Goal: Download file/media

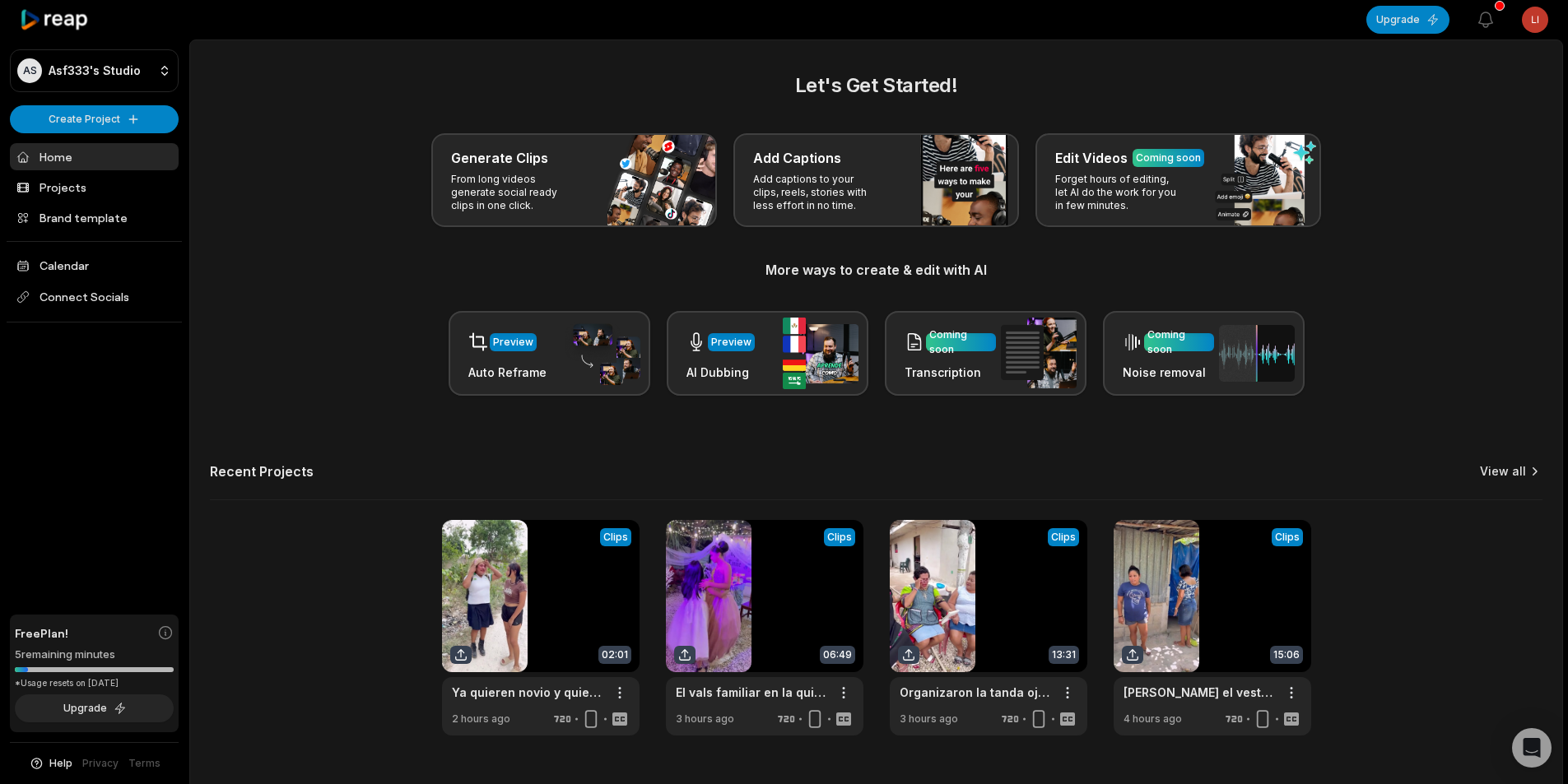
click at [1511, 475] on link "View all" at bounding box center [1503, 471] width 46 height 16
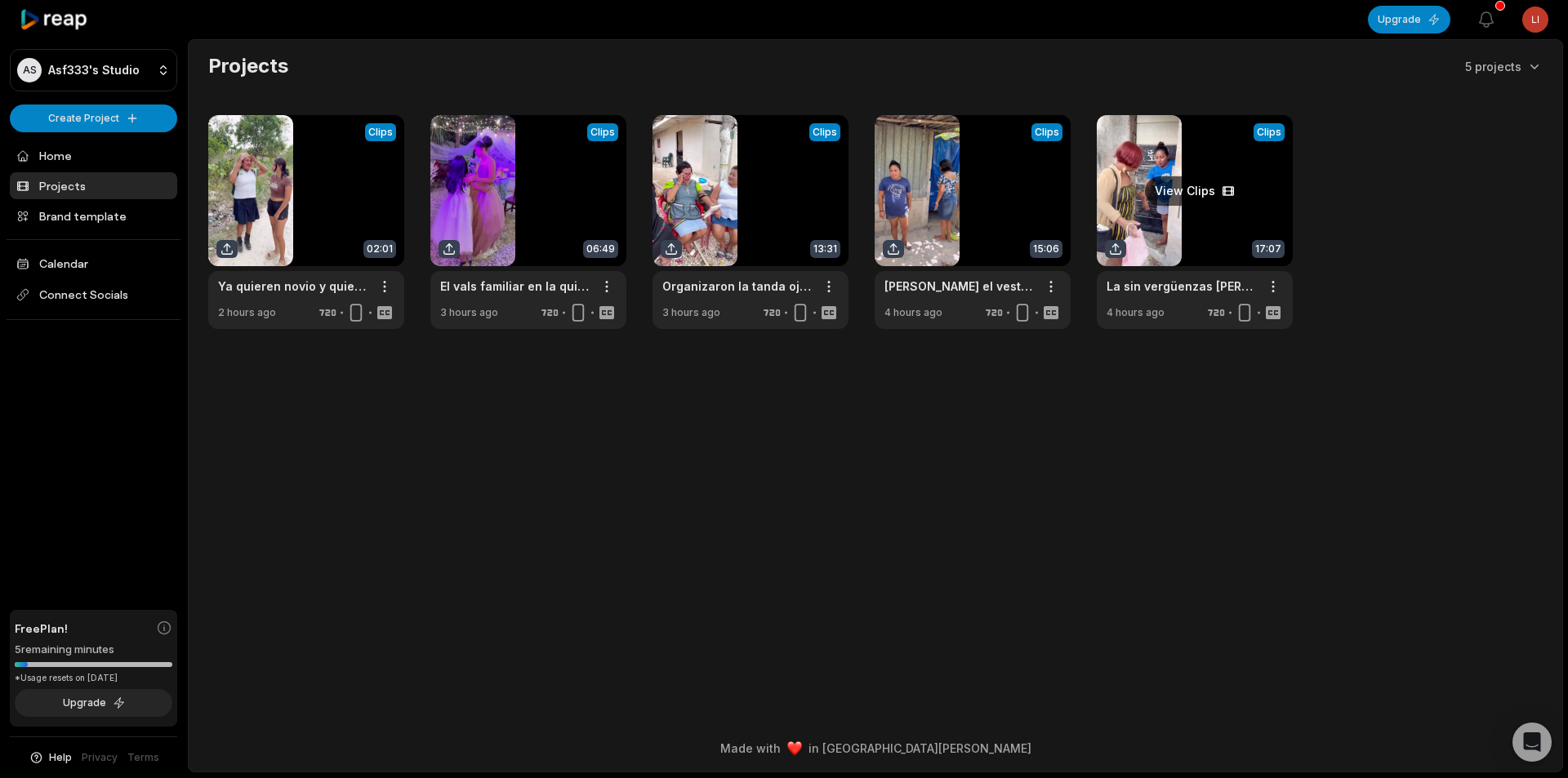
click at [1210, 150] on link at bounding box center [1195, 222] width 196 height 214
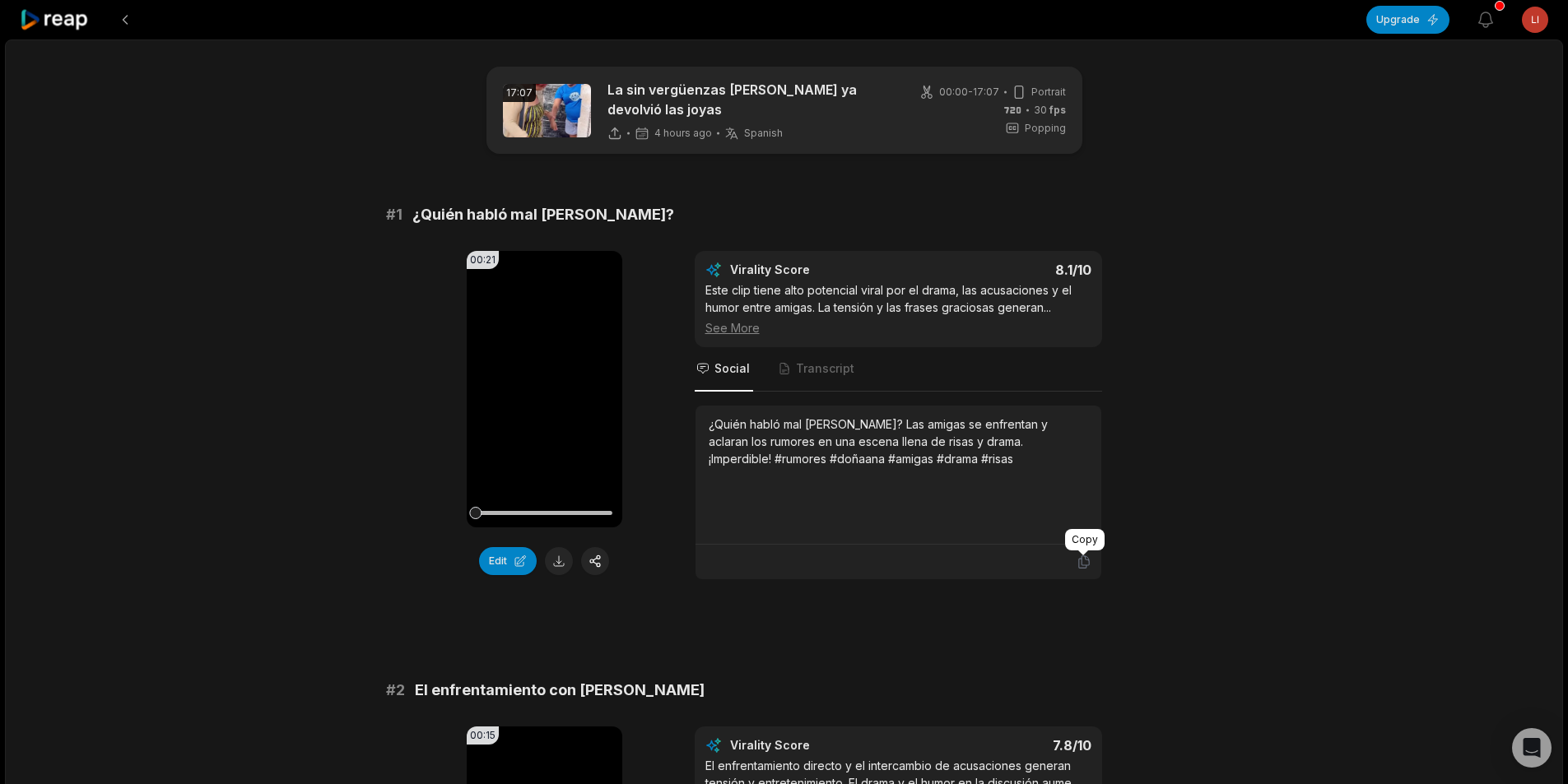
click at [1079, 563] on icon at bounding box center [1083, 562] width 14 height 14
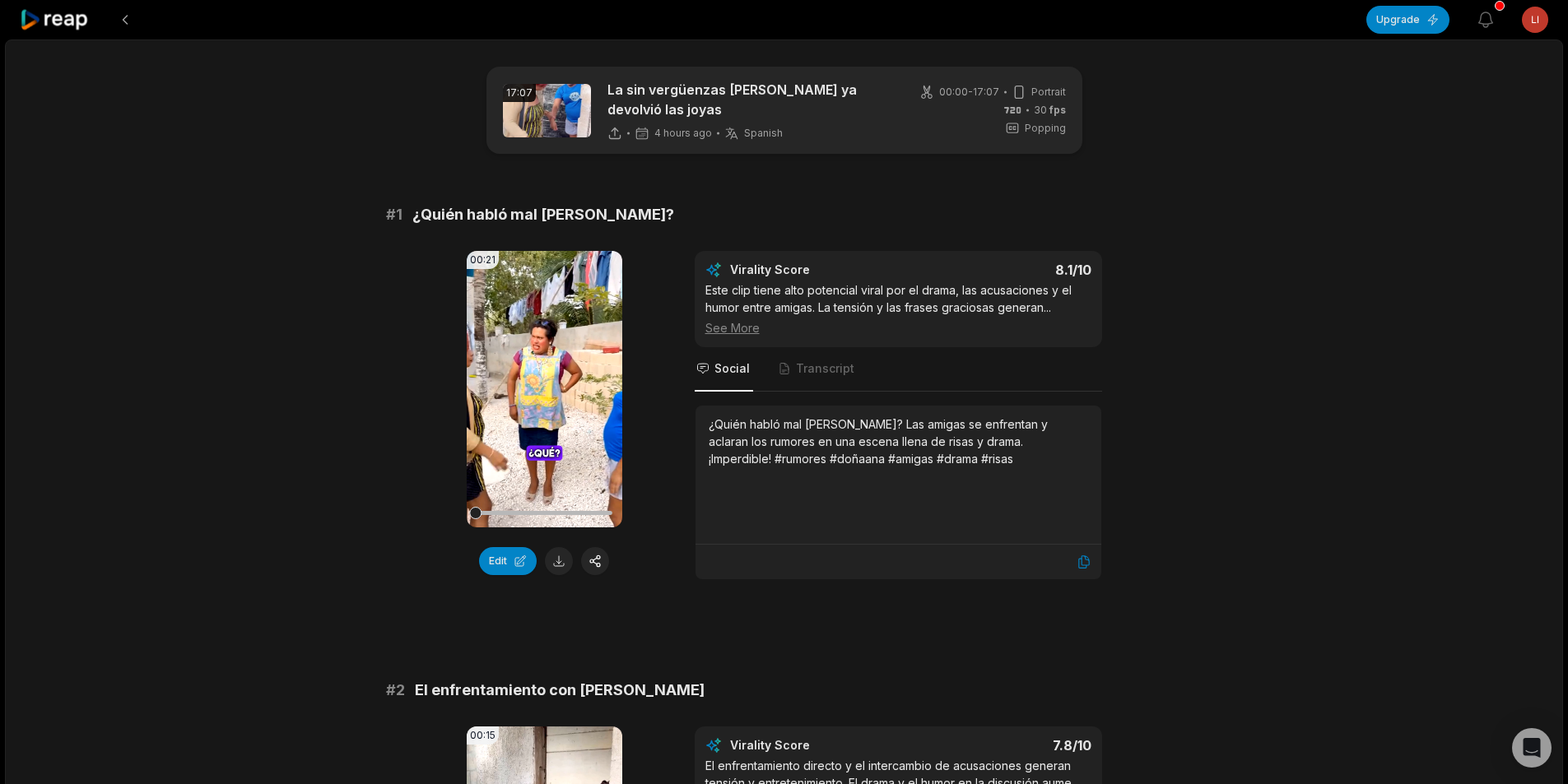
click at [558, 566] on button at bounding box center [558, 561] width 28 height 28
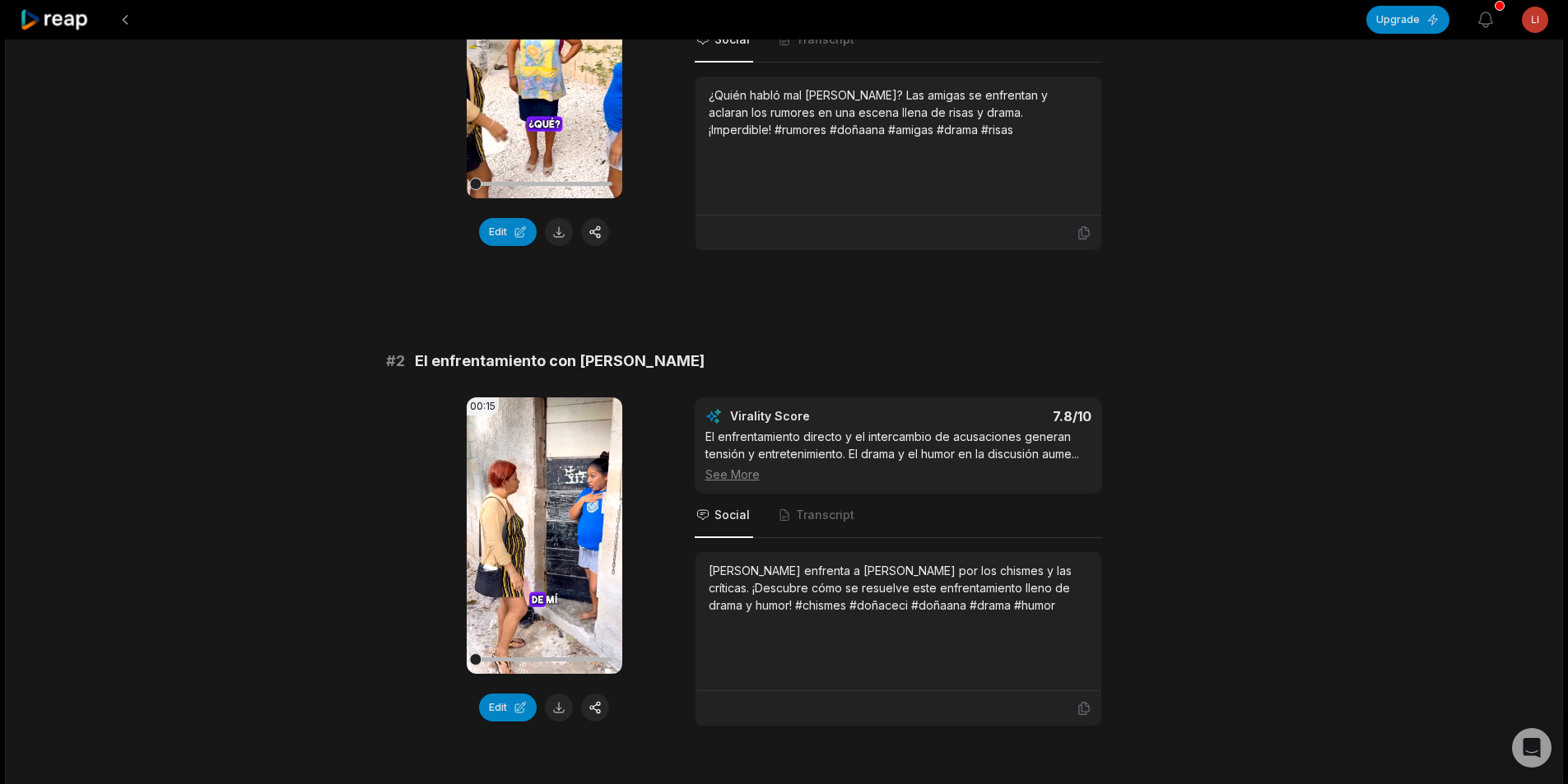
scroll to position [576, 0]
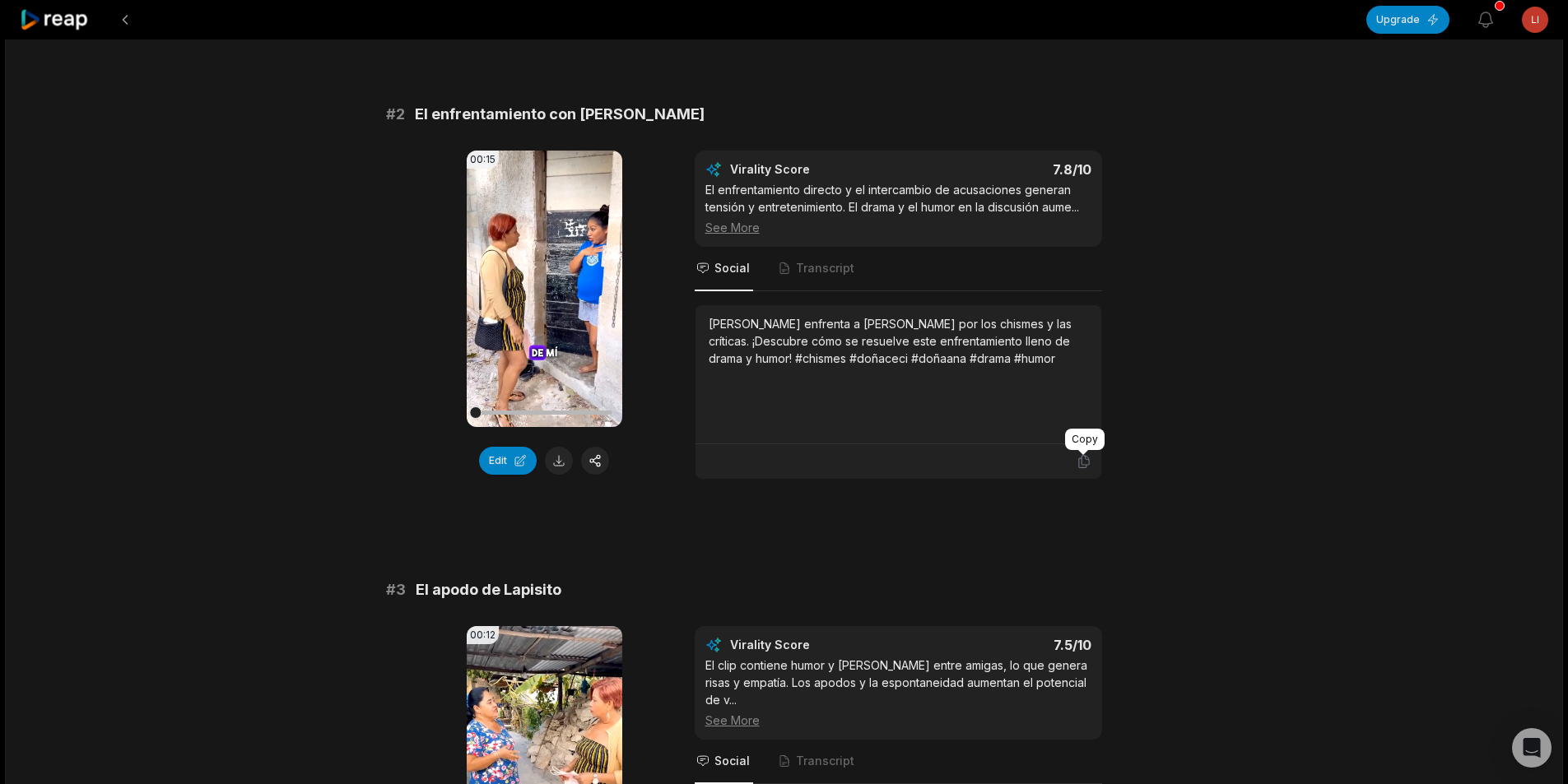
click at [1084, 459] on icon at bounding box center [1083, 461] width 14 height 14
click at [549, 458] on button at bounding box center [558, 461] width 28 height 28
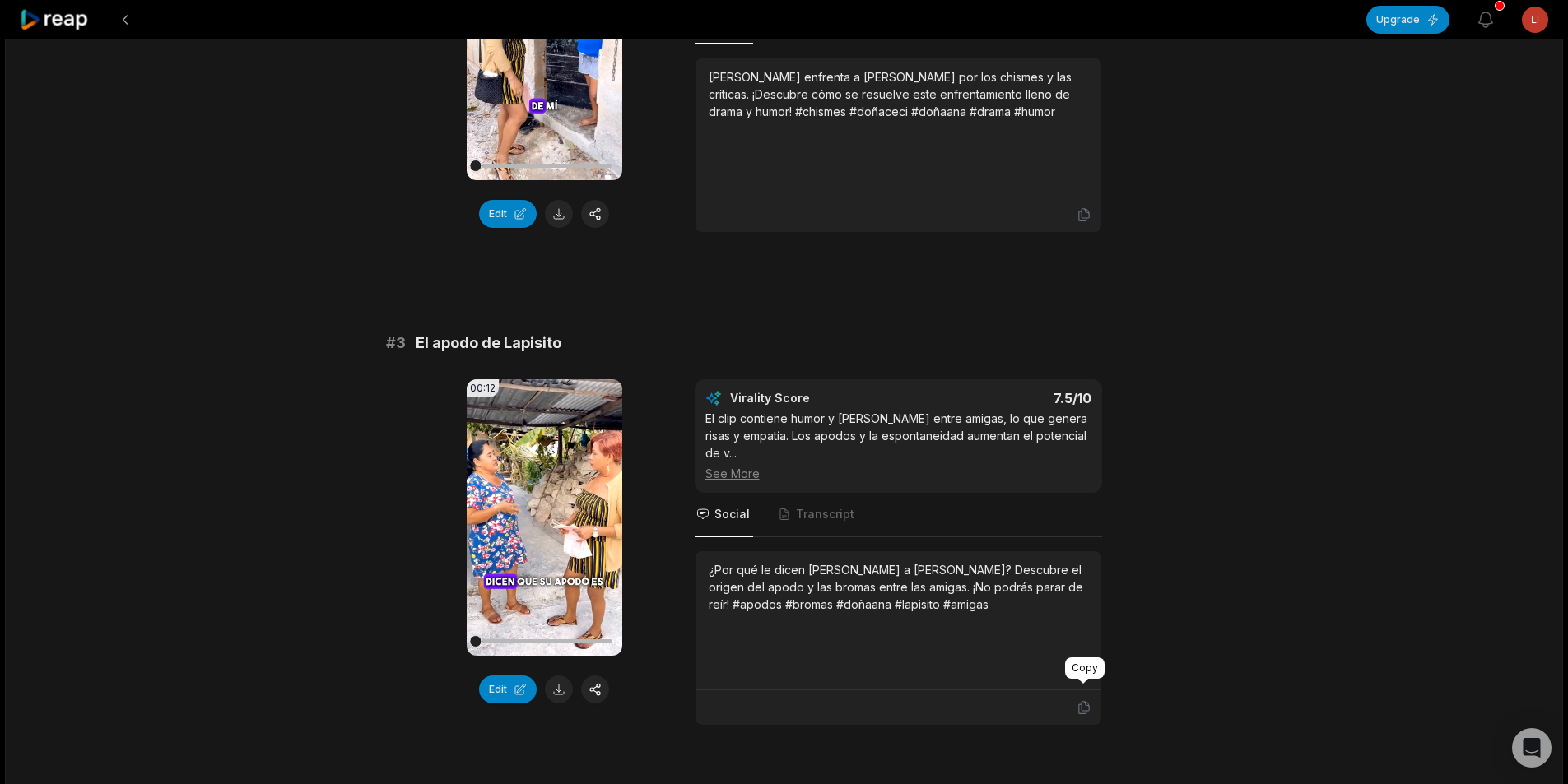
click at [1077, 700] on icon at bounding box center [1083, 707] width 14 height 14
click at [557, 686] on button at bounding box center [558, 689] width 28 height 28
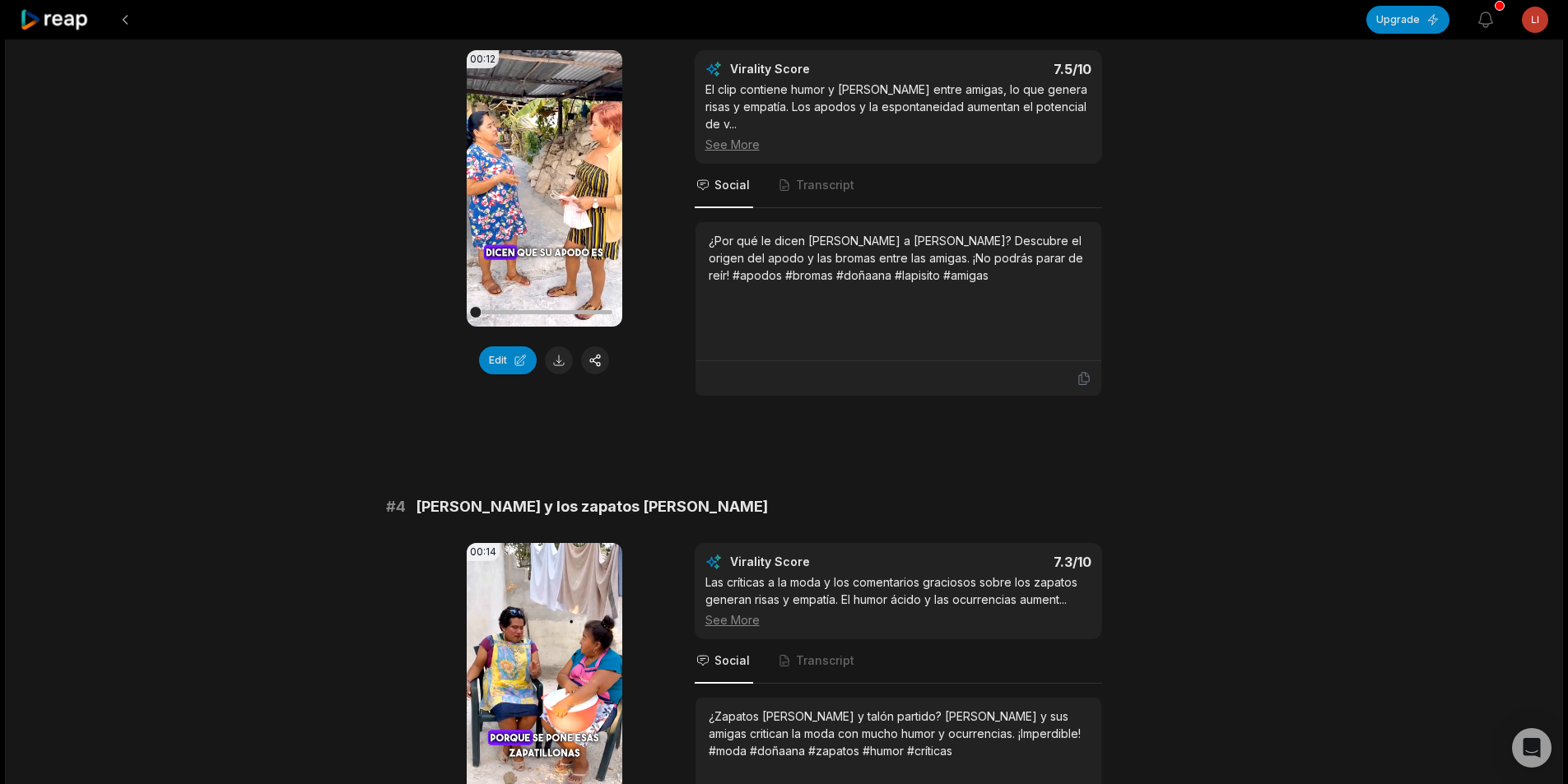
scroll to position [1399, 0]
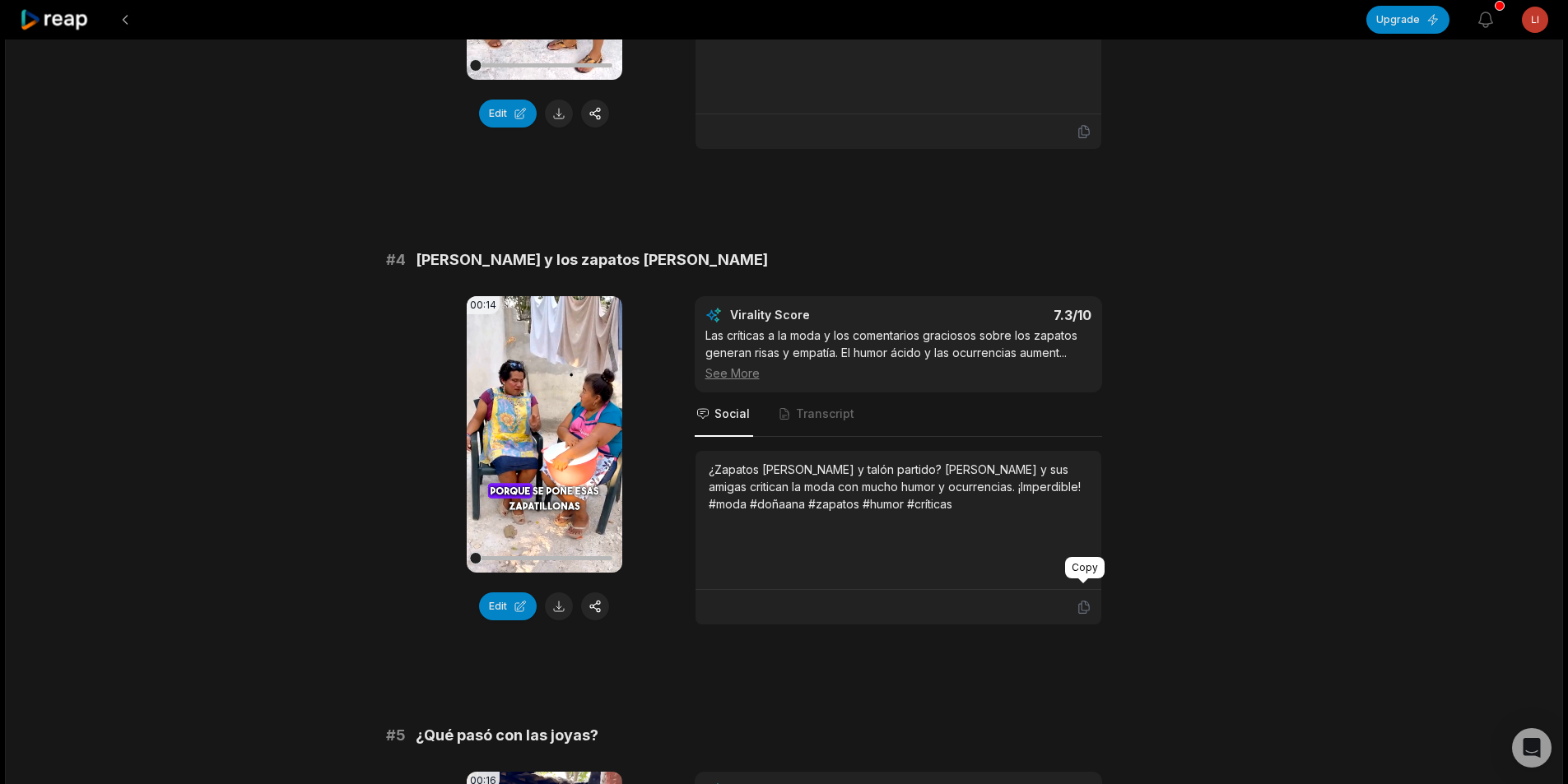
click at [1083, 583] on div at bounding box center [1083, 580] width 10 height 5
click at [1079, 600] on icon at bounding box center [1083, 607] width 14 height 14
click at [554, 593] on button at bounding box center [558, 606] width 28 height 28
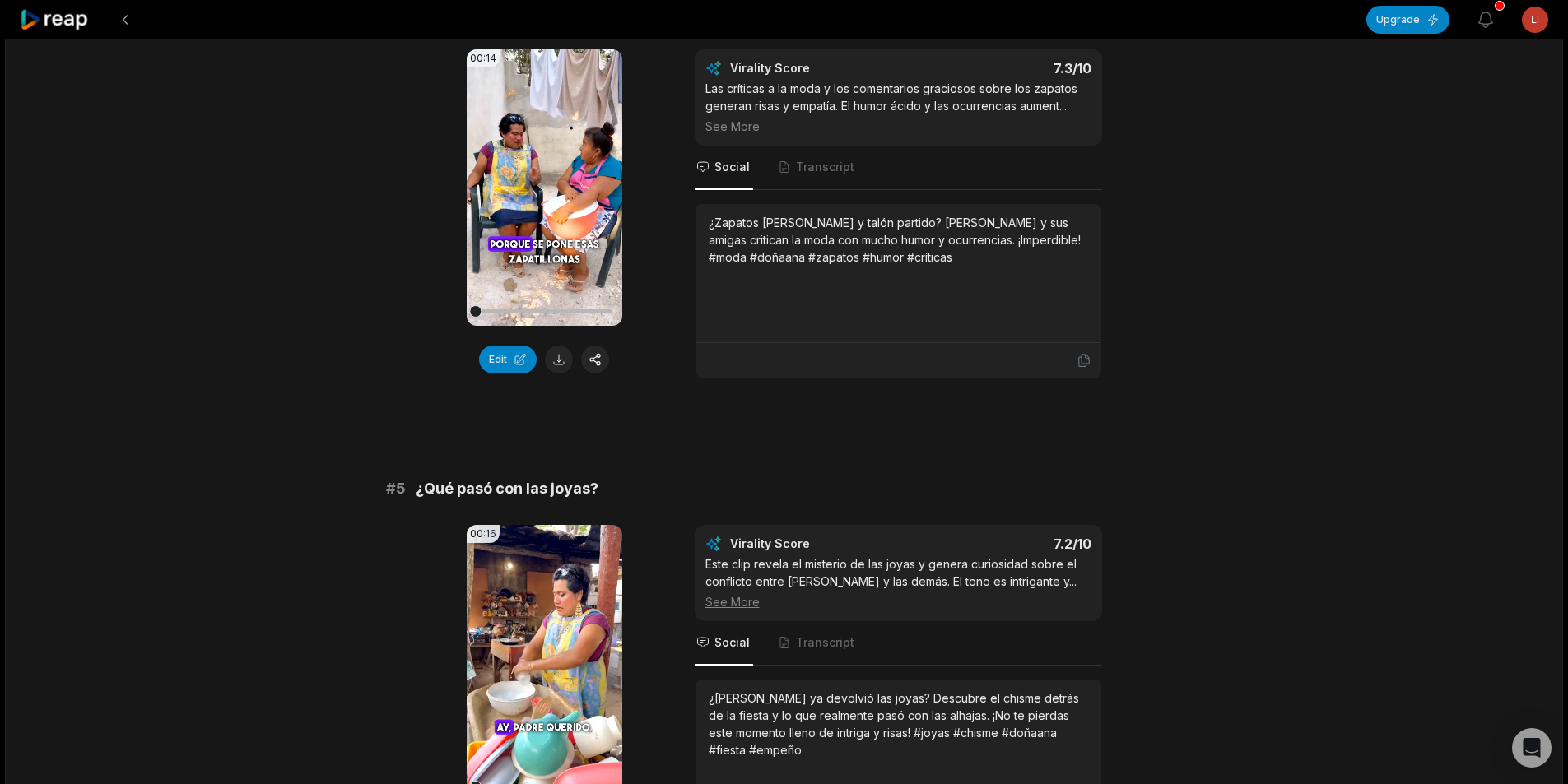
scroll to position [1728, 0]
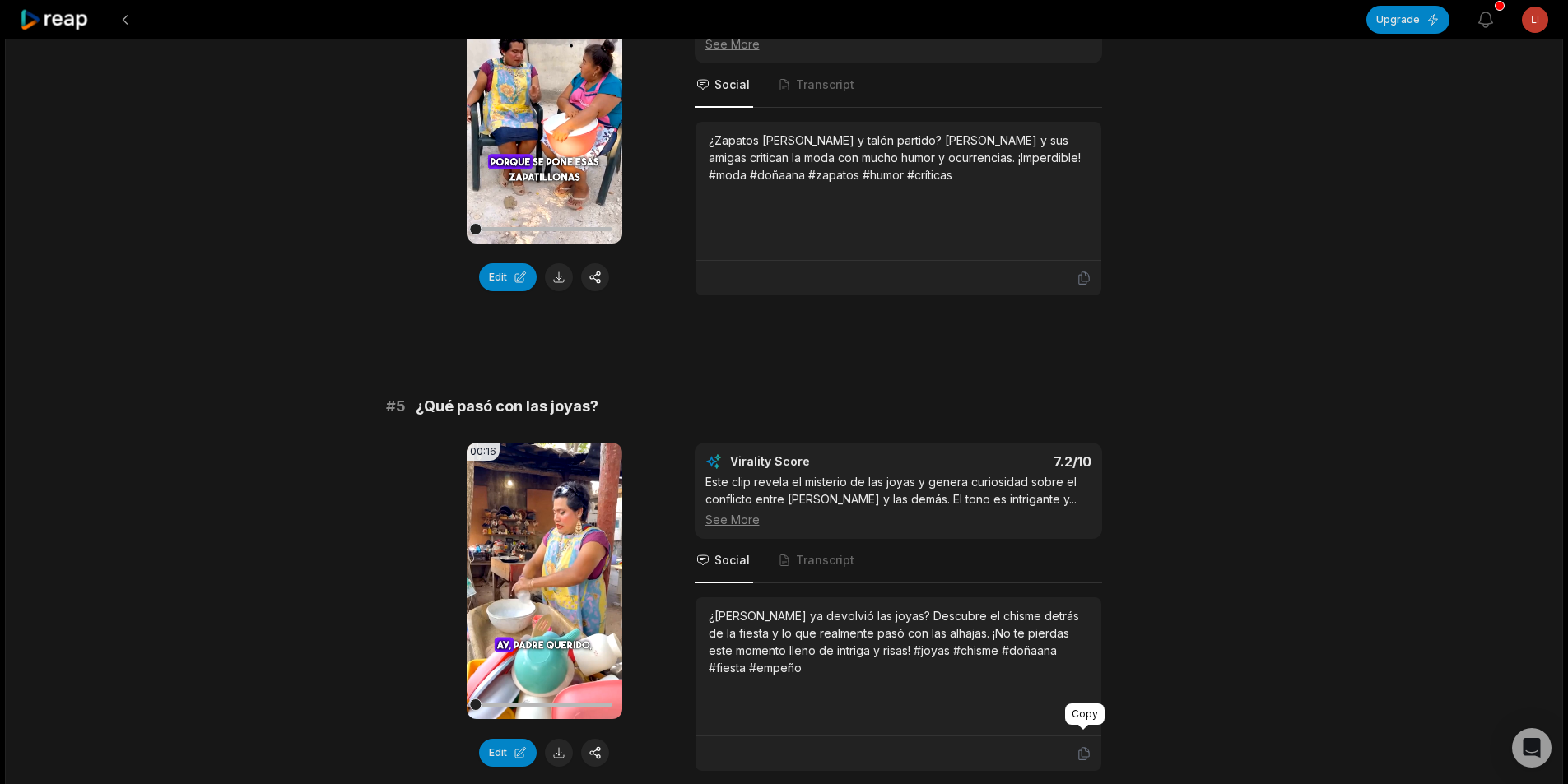
click at [1084, 729] on div at bounding box center [1083, 727] width 10 height 5
click at [1084, 746] on icon at bounding box center [1083, 753] width 14 height 14
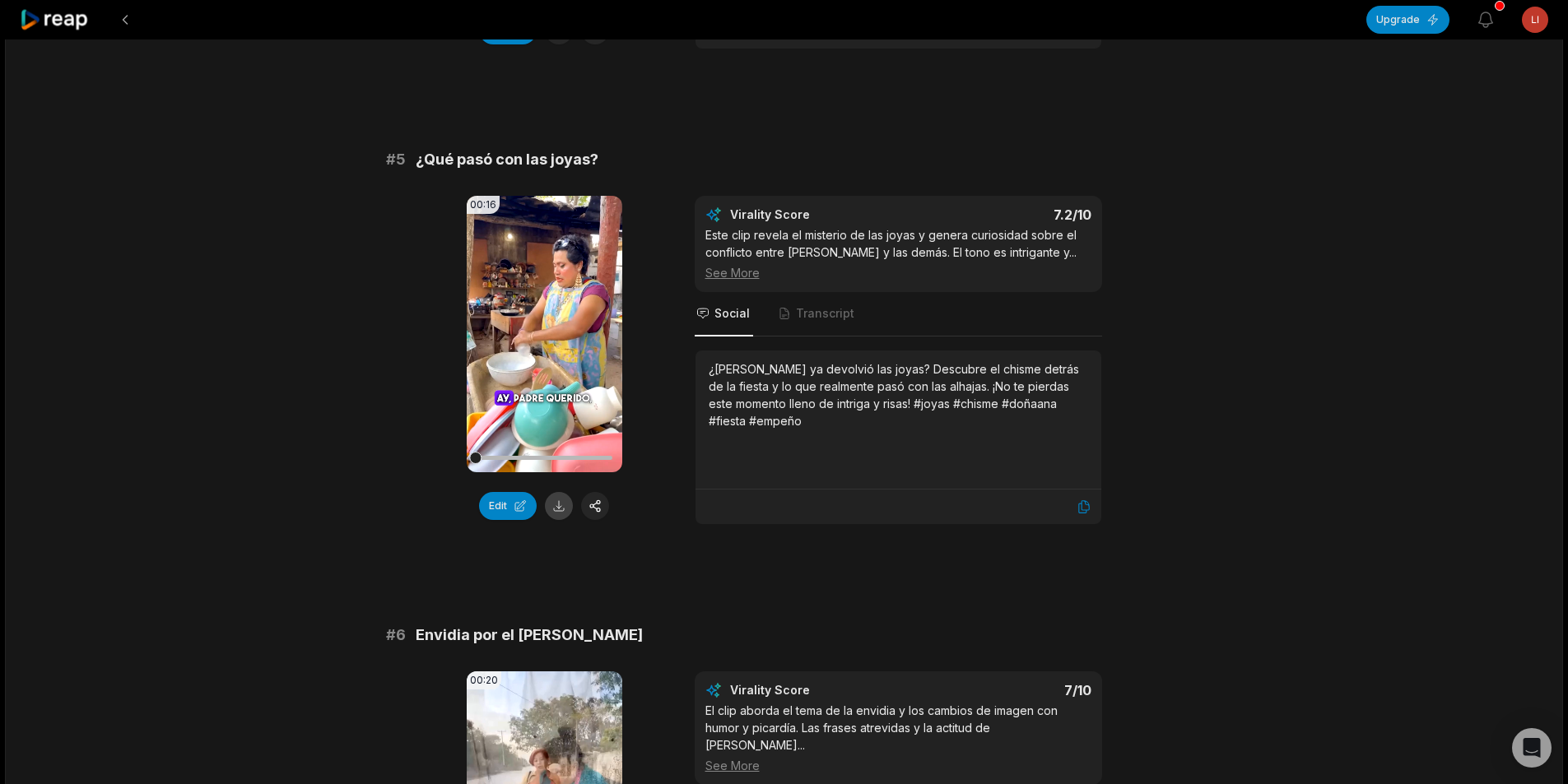
click at [558, 493] on button at bounding box center [558, 506] width 28 height 28
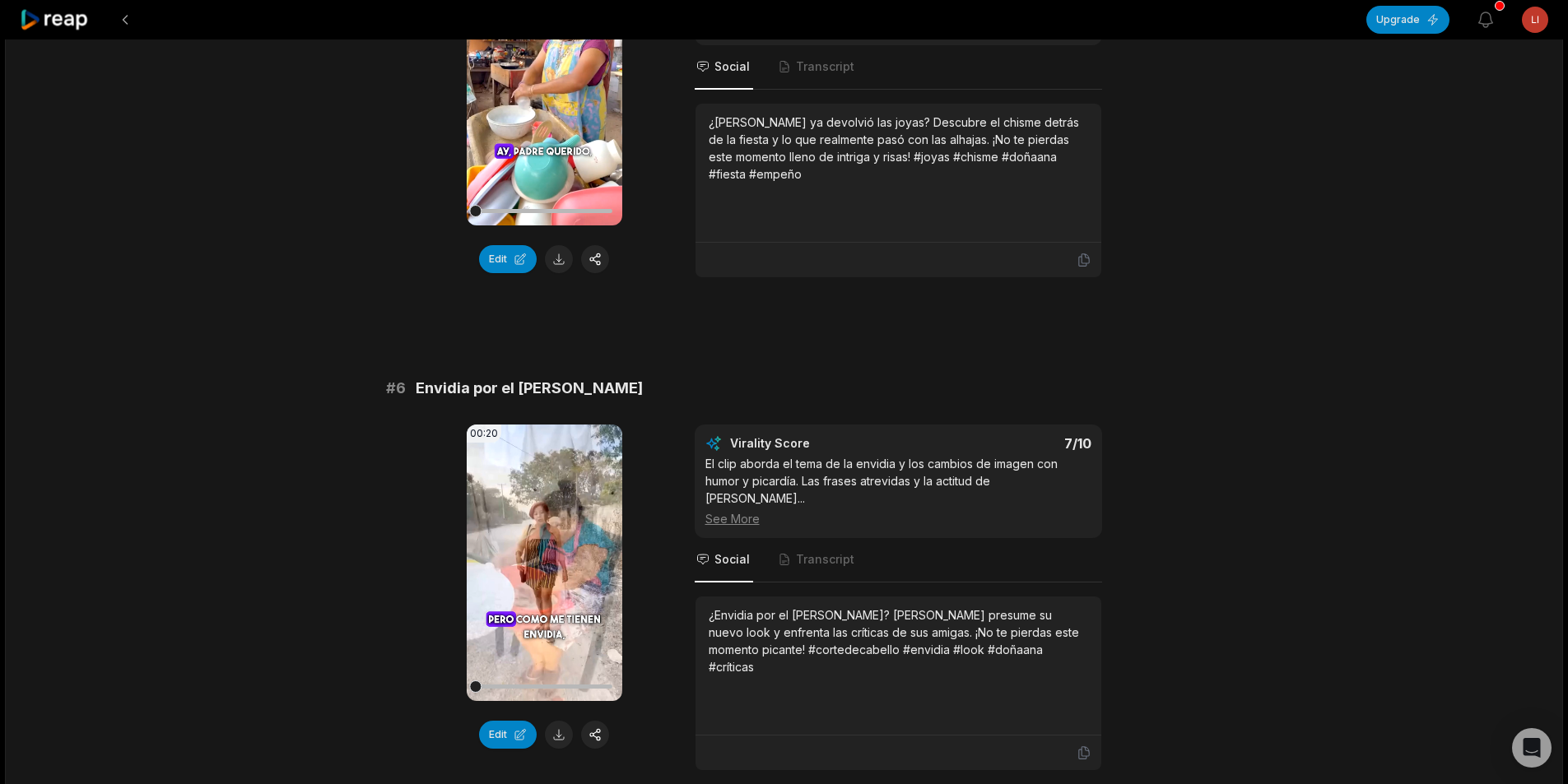
scroll to position [2304, 0]
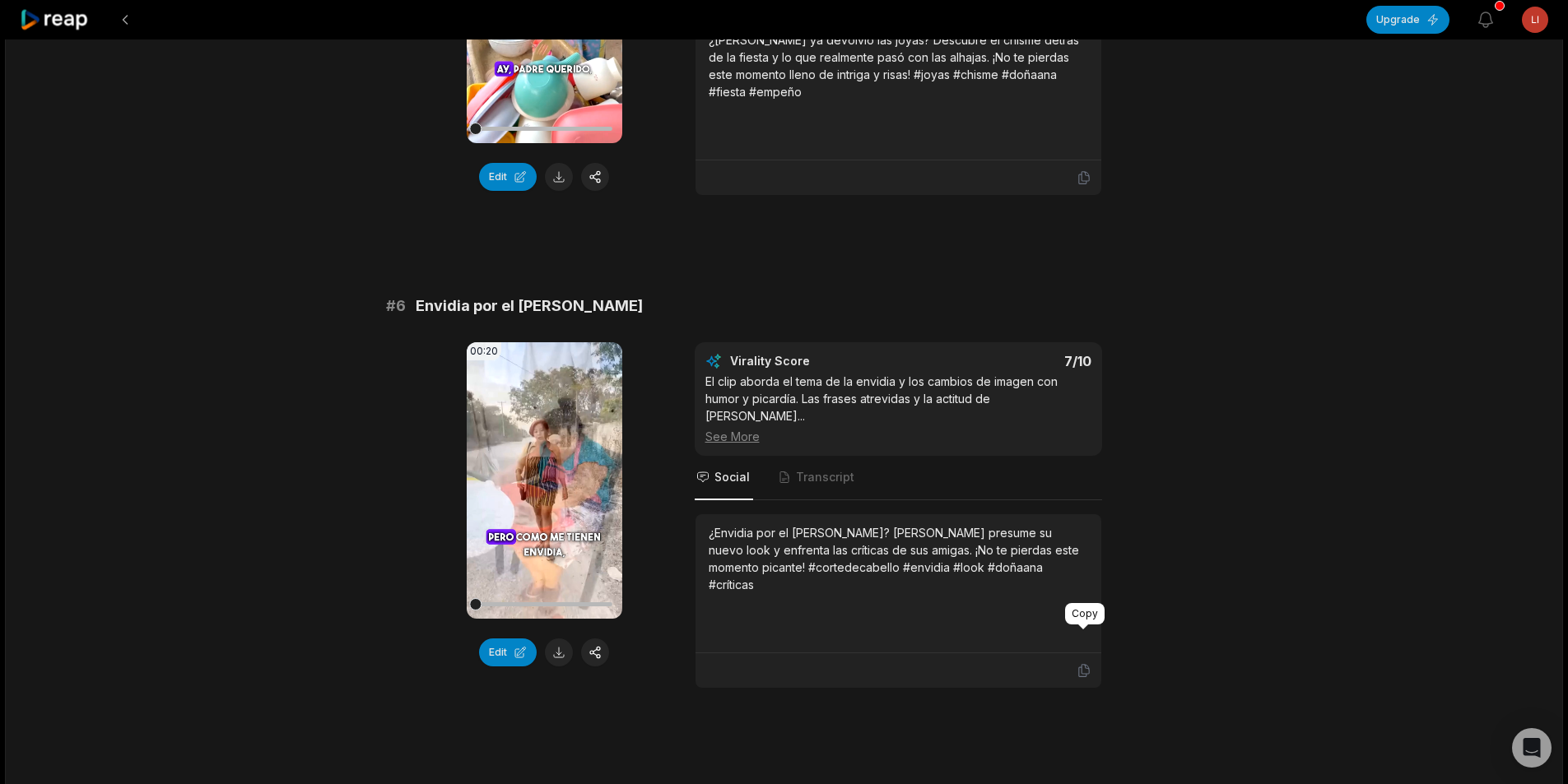
click at [1078, 663] on icon at bounding box center [1083, 670] width 14 height 14
click at [546, 639] on button at bounding box center [558, 652] width 28 height 28
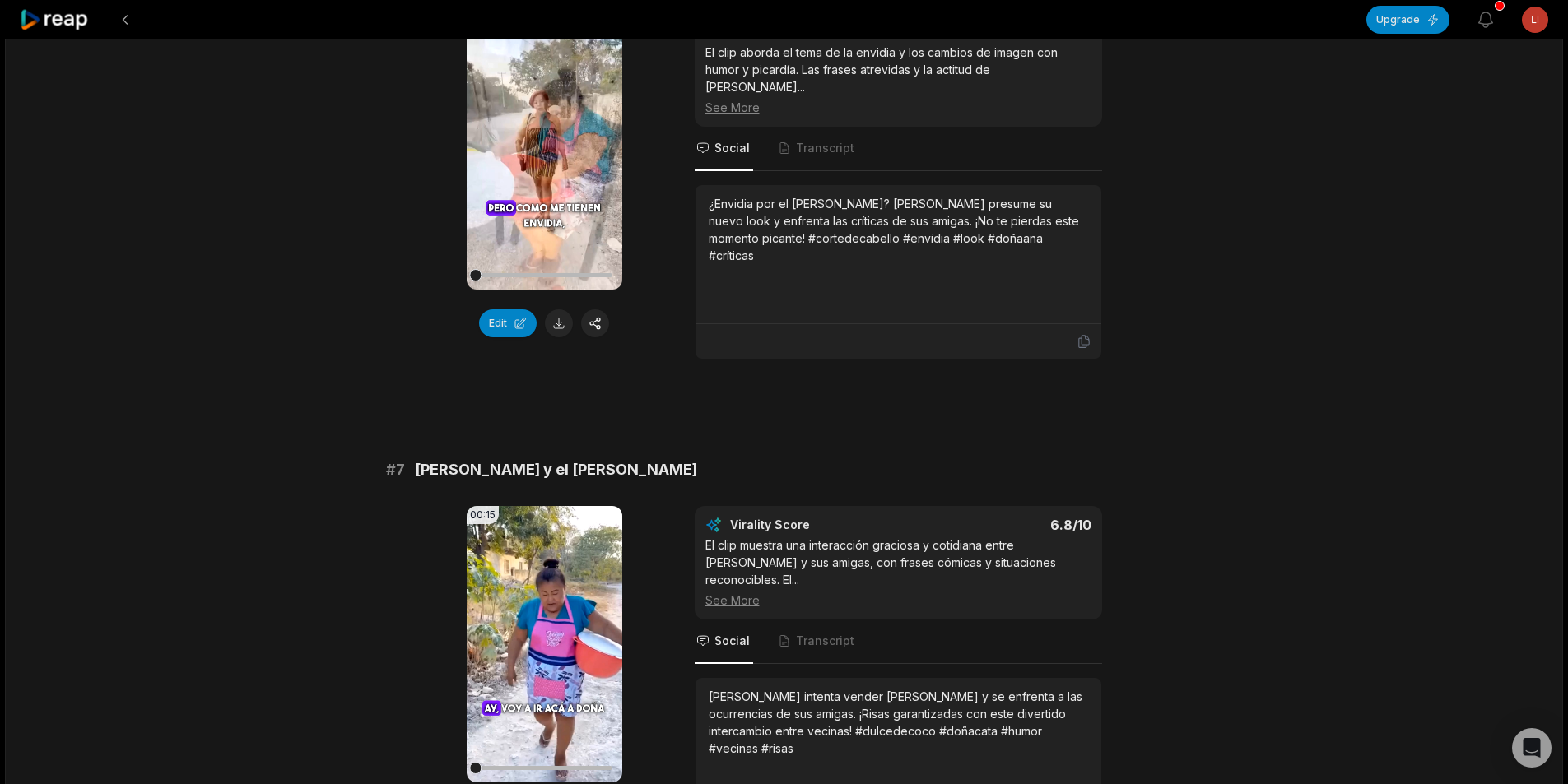
scroll to position [2880, 0]
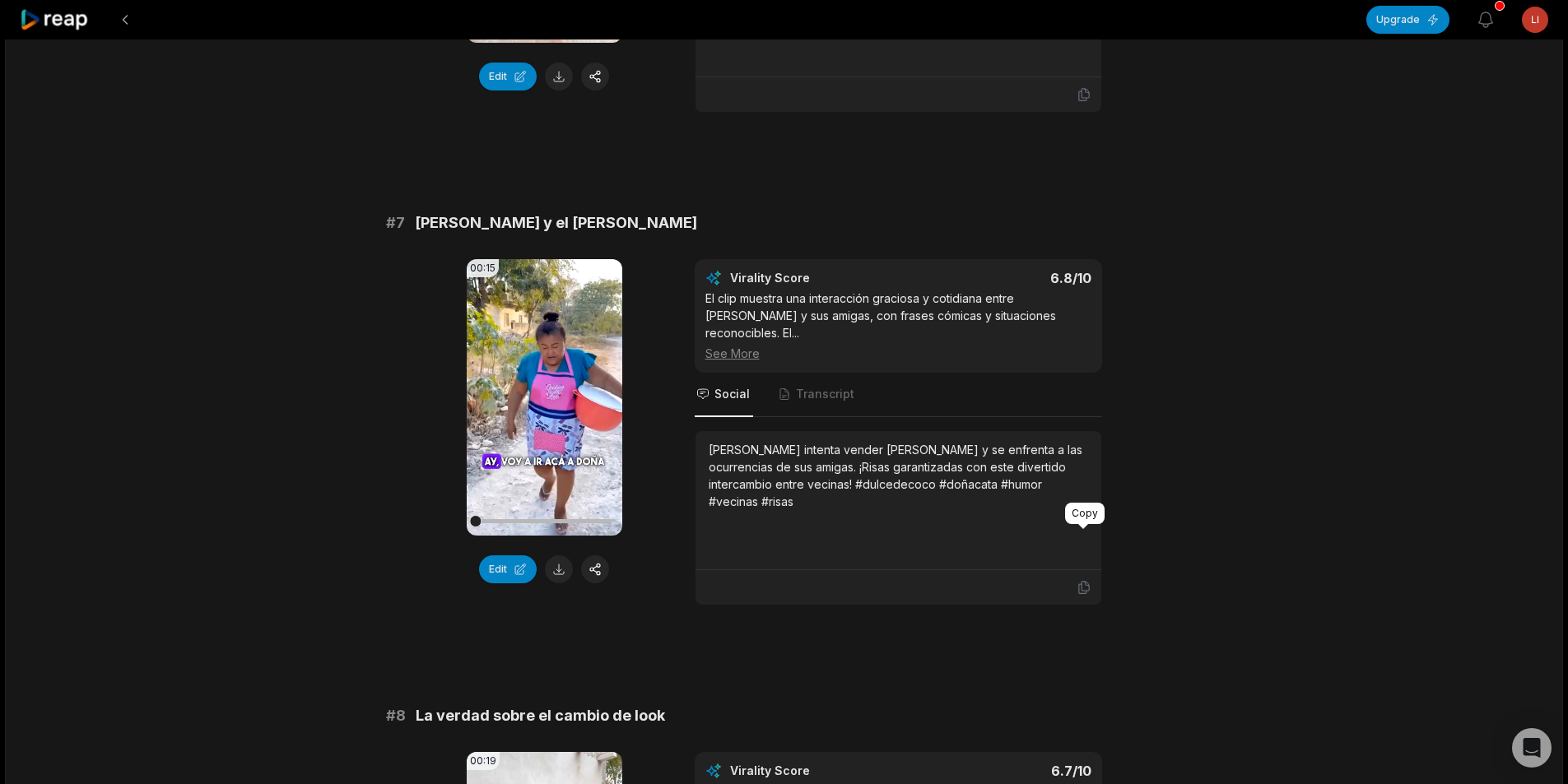
click at [1081, 582] on icon at bounding box center [1083, 588] width 10 height 13
click at [560, 555] on button at bounding box center [558, 569] width 28 height 28
